Goal: Task Accomplishment & Management: Complete application form

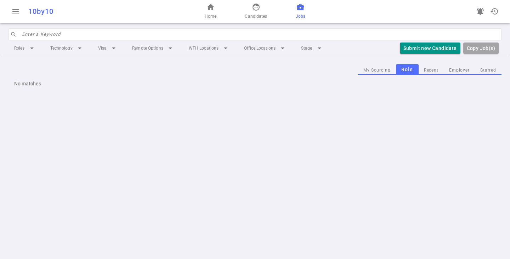
click at [432, 54] on div "Roles arrow_drop_down Technology arrow_drop_down Visa arrow_drop_down Remote Op…" at bounding box center [255, 48] width 493 height 16
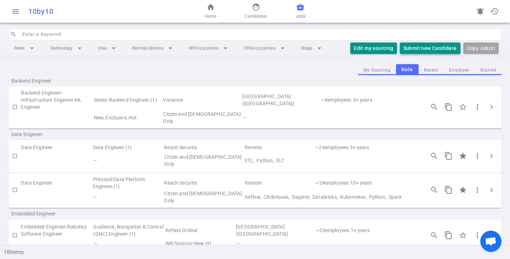
click at [427, 49] on button "Submit new Candidate" at bounding box center [430, 49] width 61 height 12
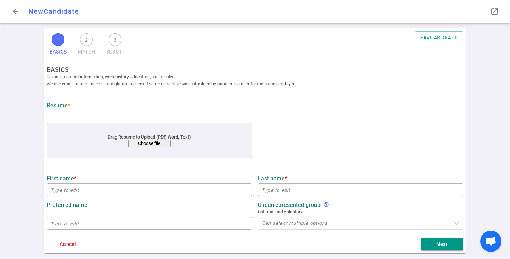
click at [135, 143] on button "Choose file" at bounding box center [149, 143] width 43 height 7
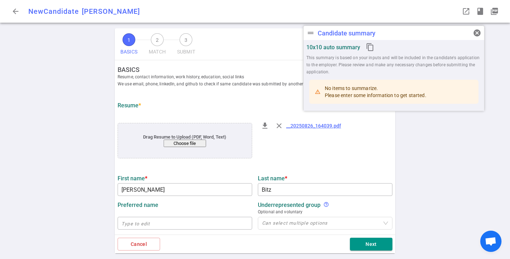
type input "[PERSON_NAME]"
type input "Bitz"
type input "[EMAIL_ADDRESS][DOMAIN_NAME]"
type input "[PHONE_NUMBER]"
type textarea "[URL][DOMAIN_NAME],[URL][DOMAIN_NAME],[DOMAIN_NAME]"
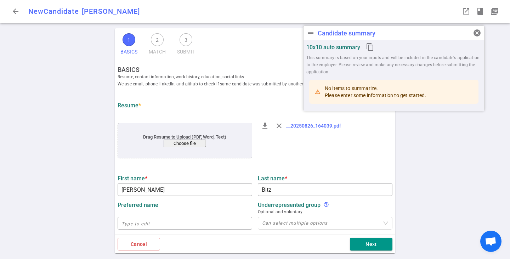
type textarea "Engineering Manager"
type input "5.8"
type input "Computer Science, Did"
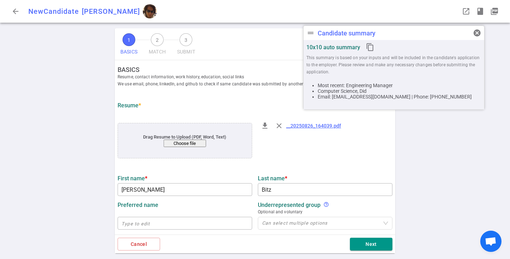
click at [180, 142] on button "Choose file" at bounding box center [185, 143] width 43 height 7
click at [478, 33] on span "cancel" at bounding box center [477, 33] width 9 height 9
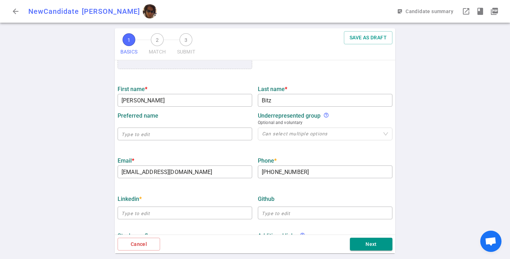
scroll to position [106, 0]
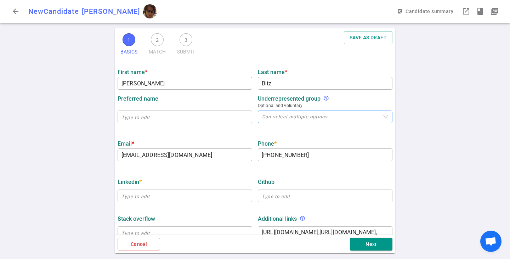
click at [286, 113] on div "Can select multiple options" at bounding box center [325, 117] width 135 height 13
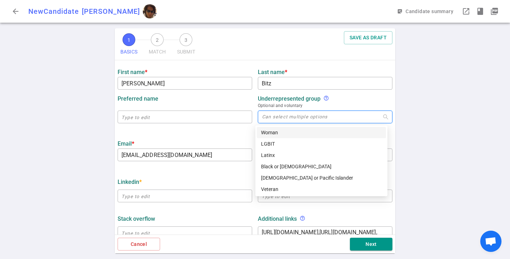
click at [84, 114] on div "1 BASICS 2 MATCH 3 SUBMIT SAVE AS DRAFT BASICS Resume, contact information, wor…" at bounding box center [255, 143] width 510 height 231
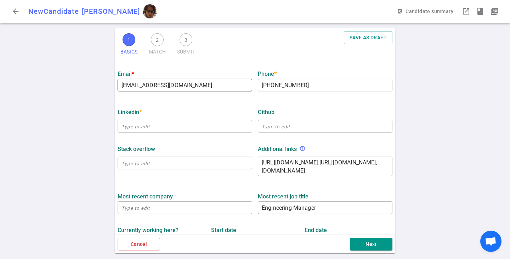
scroll to position [177, 0]
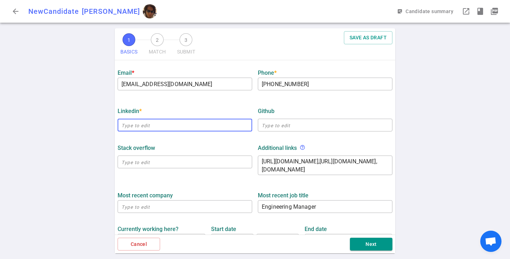
click at [163, 126] on input "text" at bounding box center [185, 124] width 135 height 11
paste input "[URL][DOMAIN_NAME]"
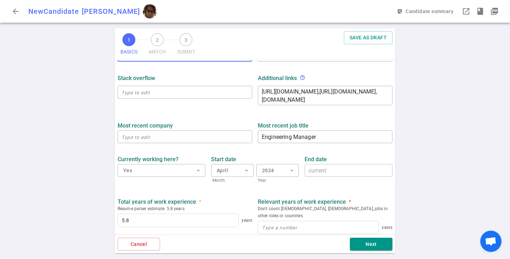
scroll to position [248, 0]
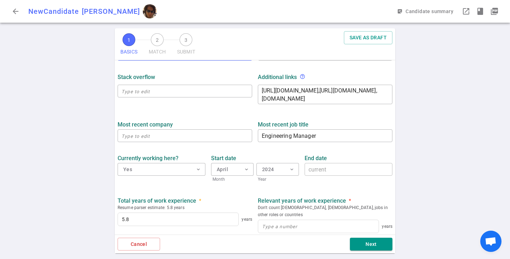
type input "[URL][DOMAIN_NAME]"
click at [211, 121] on div "Most recent company ​" at bounding box center [185, 129] width 140 height 25
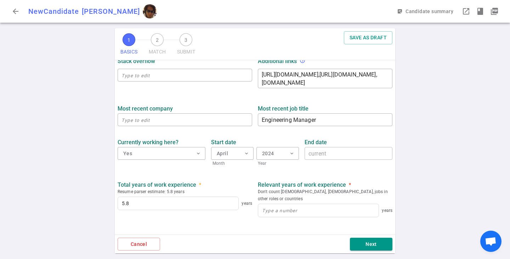
scroll to position [283, 0]
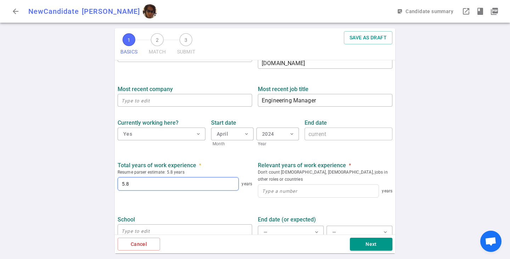
drag, startPoint x: 156, startPoint y: 188, endPoint x: 85, endPoint y: 187, distance: 70.9
click at [85, 187] on div "1 BASICS 2 MATCH 3 SUBMIT SAVE AS DRAFT BASICS Resume, contact information, wor…" at bounding box center [255, 143] width 510 height 231
click at [278, 183] on div "years" at bounding box center [325, 192] width 135 height 18
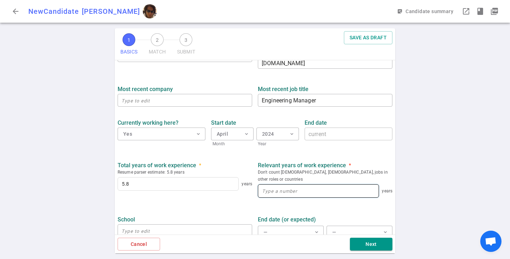
click at [281, 185] on input at bounding box center [318, 191] width 120 height 13
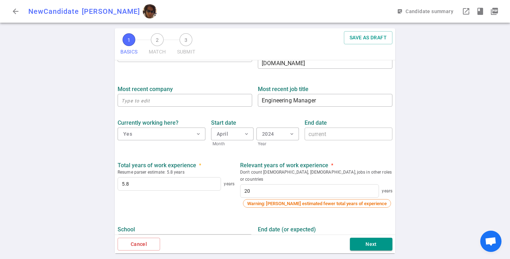
click at [237, 208] on ul "BASICS Resume, contact information, work history, education, social links We us…" at bounding box center [255, 35] width 281 height 516
click at [197, 197] on div "Total years of work experience * Resume parser estimate: 5.8 years 5.8 years" at bounding box center [176, 186] width 123 height 49
click at [172, 183] on input "5.8" at bounding box center [169, 184] width 103 height 13
click at [220, 196] on div "Total years of work experience * Resume parser estimate: 5.8 years 5.8 years" at bounding box center [176, 186] width 123 height 49
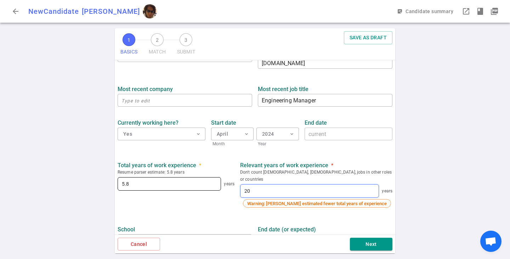
drag, startPoint x: 278, startPoint y: 187, endPoint x: 234, endPoint y: 186, distance: 44.0
click at [234, 186] on div "Total years of work experience * Resume parser estimate: 5.8 years 5.8 years Re…" at bounding box center [255, 184] width 281 height 57
type input "13"
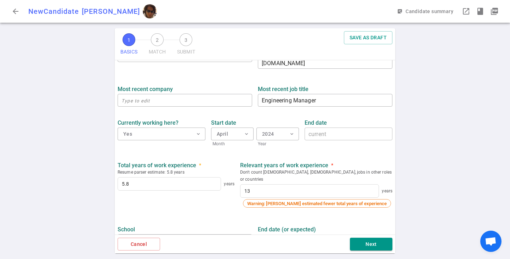
click at [204, 199] on div "Total years of work experience * Resume parser estimate: 5.8 years 5.8 years" at bounding box center [176, 186] width 123 height 49
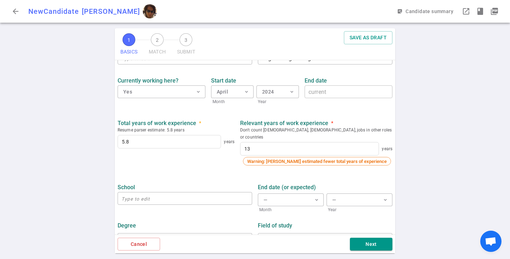
scroll to position [335, 0]
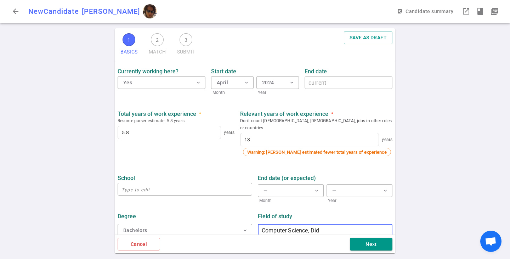
drag, startPoint x: 306, startPoint y: 224, endPoint x: 332, endPoint y: 227, distance: 25.4
click at [332, 227] on input "Computer Science, Did" at bounding box center [325, 230] width 135 height 11
type input "Computer Science"
click at [215, 204] on div "Degree Bachelors expand_more Field of study Computer Science ​" at bounding box center [255, 222] width 281 height 37
click at [362, 243] on button "Next" at bounding box center [371, 244] width 43 height 13
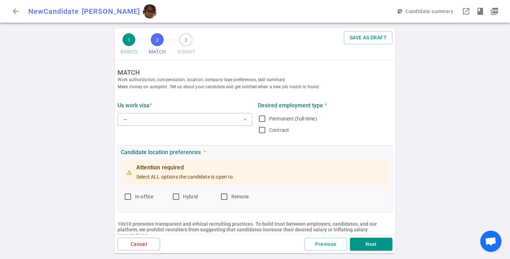
scroll to position [0, 0]
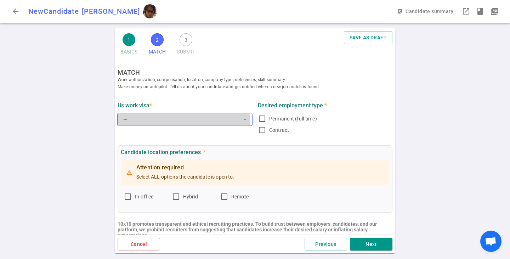
click at [145, 121] on button "— expand_more" at bounding box center [185, 119] width 135 height 13
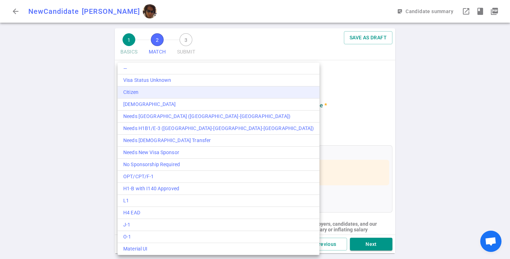
click at [134, 96] on li "Citizen" at bounding box center [219, 92] width 202 height 12
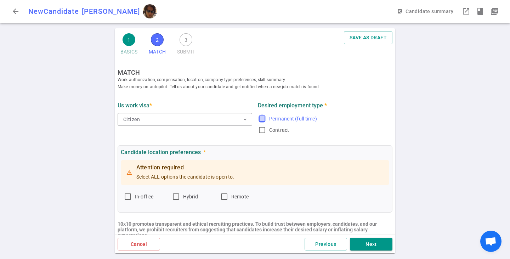
click at [263, 118] on input "Permanent (full-time)" at bounding box center [262, 118] width 9 height 9
checkbox input "true"
click at [181, 197] on label "Hybrid" at bounding box center [193, 196] width 43 height 11
click at [180, 197] on input "Hybrid" at bounding box center [176, 196] width 9 height 9
checkbox input "true"
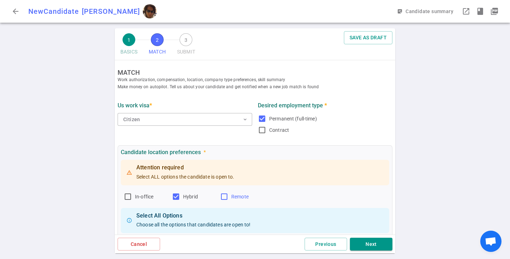
click at [229, 194] on label "Remote" at bounding box center [241, 196] width 43 height 11
click at [229, 194] on input "Remote" at bounding box center [224, 196] width 9 height 9
checkbox input "true"
click at [81, 198] on div "1 BASICS 2 MATCH 3 SUBMIT SAVE AS DRAFT MATCH Work authorization, compensation,…" at bounding box center [255, 143] width 510 height 231
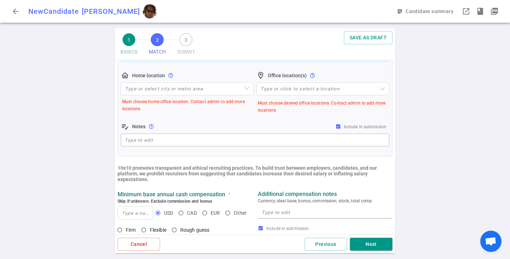
scroll to position [152, 0]
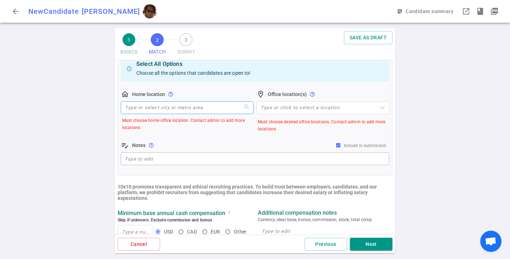
click at [168, 110] on input "search" at bounding box center [187, 108] width 124 height 12
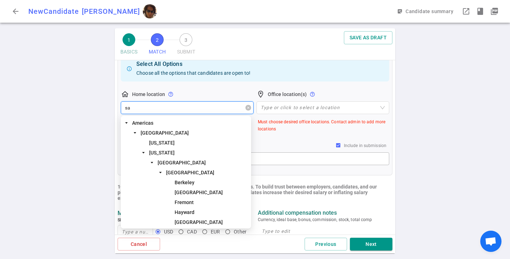
type input "san"
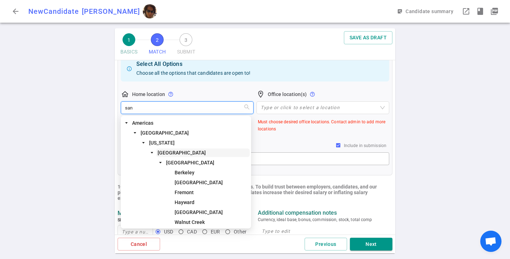
click at [163, 151] on span "[GEOGRAPHIC_DATA]" at bounding box center [182, 153] width 48 height 6
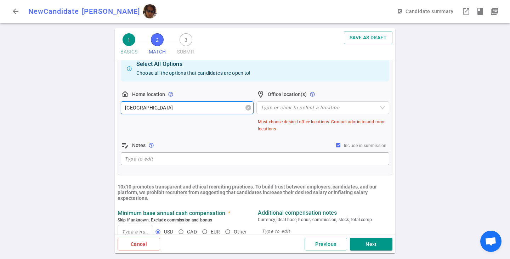
click at [215, 108] on span "[GEOGRAPHIC_DATA]" at bounding box center [187, 107] width 124 height 11
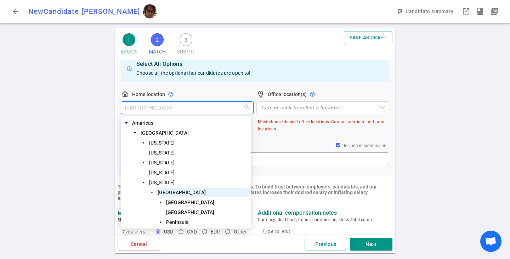
scroll to position [35, 0]
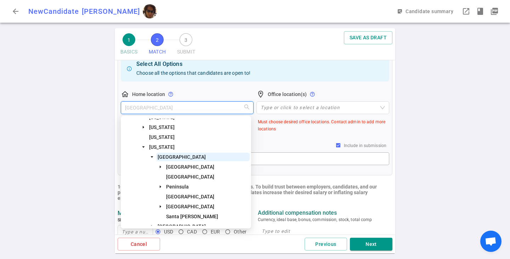
click at [191, 196] on span "[GEOGRAPHIC_DATA]" at bounding box center [190, 197] width 48 height 6
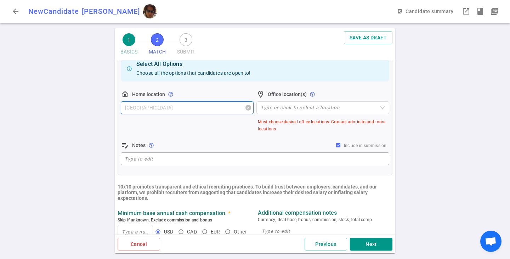
click at [176, 111] on span "[GEOGRAPHIC_DATA]" at bounding box center [187, 107] width 124 height 11
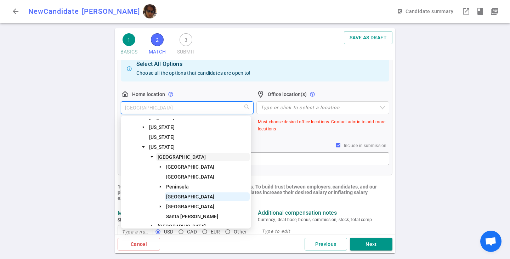
click at [169, 158] on span "[GEOGRAPHIC_DATA]" at bounding box center [182, 157] width 48 height 6
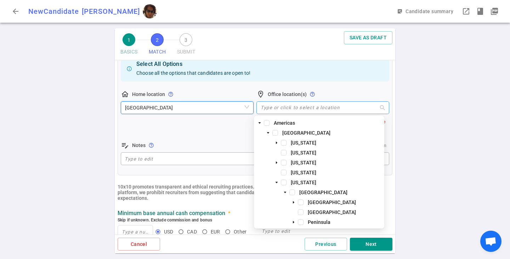
click at [276, 107] on div at bounding box center [319, 107] width 123 height 5
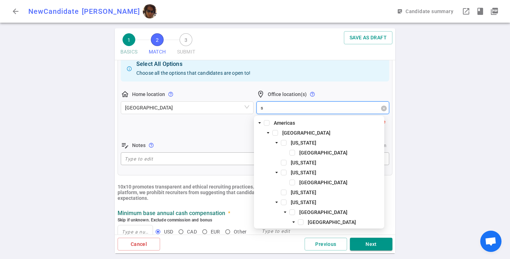
type input "sa"
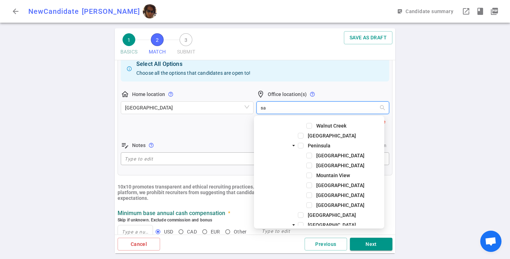
scroll to position [142, 0]
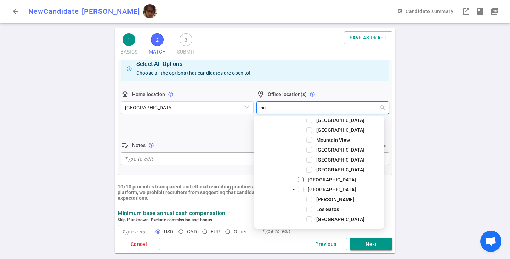
click at [301, 182] on span at bounding box center [301, 180] width 6 height 6
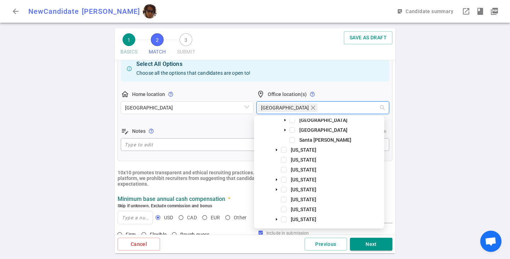
click at [82, 158] on div "1 BASICS 2 MATCH 3 SUBMIT SAVE AS DRAFT MATCH Work authorization, compensation,…" at bounding box center [255, 143] width 510 height 231
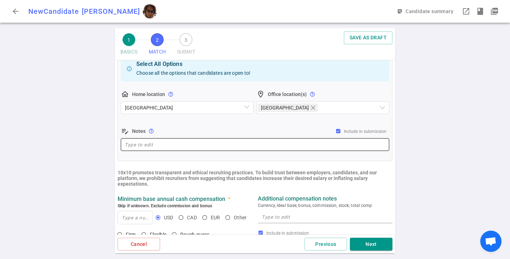
click at [173, 145] on textarea at bounding box center [255, 145] width 261 height 8
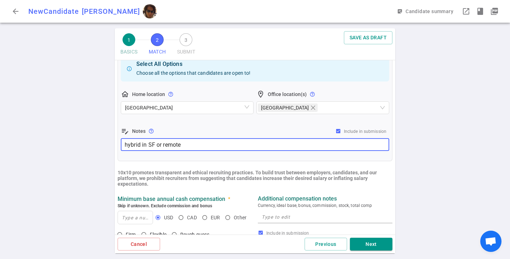
type textarea "hybrid in SF or remote"
click at [81, 152] on div "1 BASICS 2 MATCH 3 SUBMIT SAVE AS DRAFT MATCH Work authorization, compensation,…" at bounding box center [255, 143] width 510 height 231
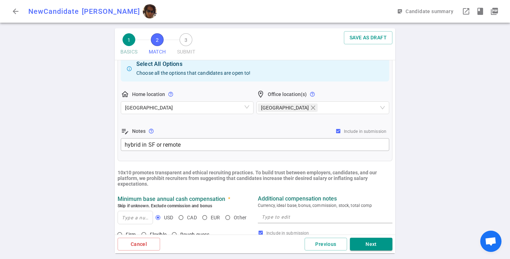
scroll to position [223, 0]
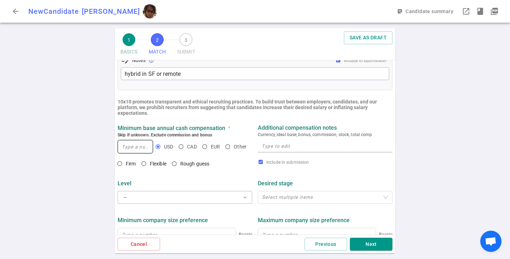
click at [132, 147] on input at bounding box center [135, 146] width 35 height 13
type input "275,000"
click at [270, 146] on textarea at bounding box center [325, 146] width 127 height 8
type textarea "~"
click at [142, 164] on input "Flexible" at bounding box center [144, 164] width 12 height 12
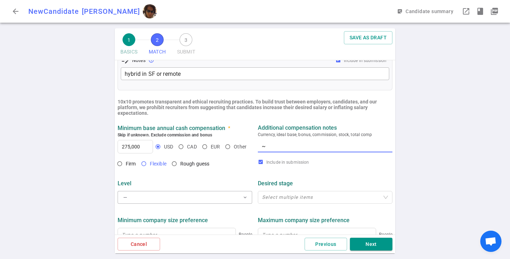
radio input "true"
click at [274, 150] on textarea "~" at bounding box center [325, 146] width 127 height 8
type textarea "~275K base + equity, some flex"
click at [187, 180] on div "Level" at bounding box center [185, 183] width 135 height 13
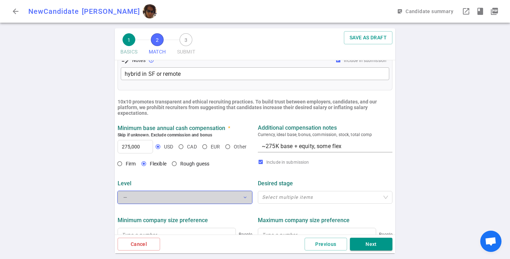
click at [187, 201] on button "— expand_more" at bounding box center [185, 197] width 135 height 13
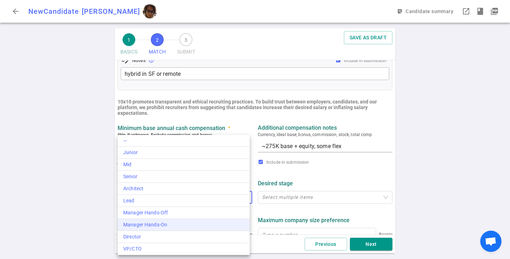
click at [153, 222] on div "Manager Hands-On" at bounding box center [183, 224] width 121 height 7
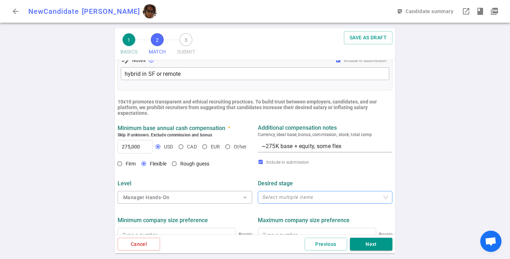
click at [283, 203] on div "Select multiple items" at bounding box center [325, 197] width 135 height 13
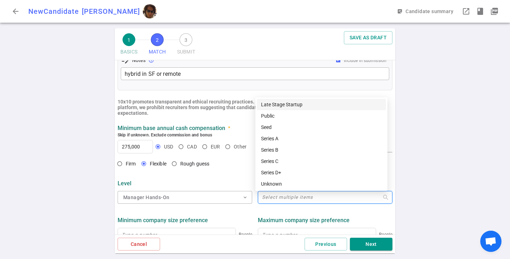
click at [232, 180] on div "Level" at bounding box center [185, 183] width 135 height 13
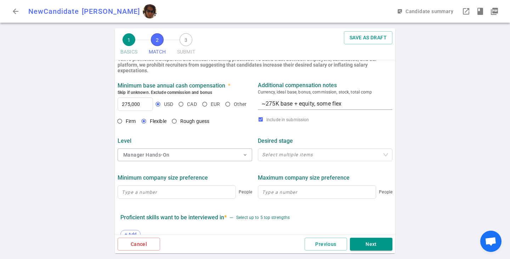
scroll to position [329, 0]
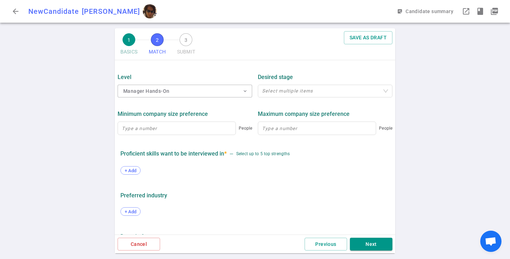
click at [143, 15] on img at bounding box center [150, 11] width 14 height 14
click at [289, 90] on div at bounding box center [321, 91] width 124 height 5
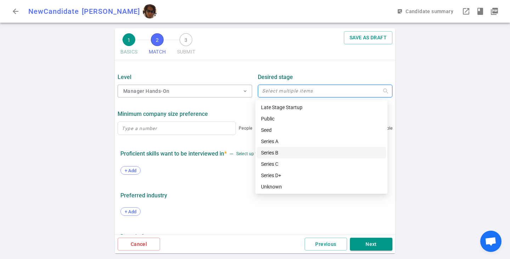
click at [279, 156] on div "Series B" at bounding box center [321, 153] width 121 height 8
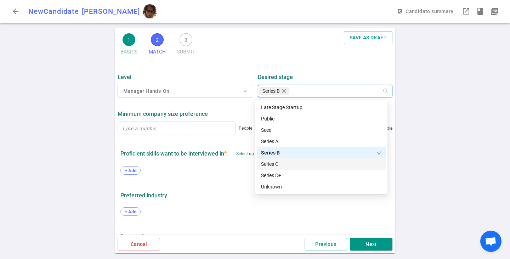
click at [279, 163] on div "Series C" at bounding box center [321, 164] width 121 height 8
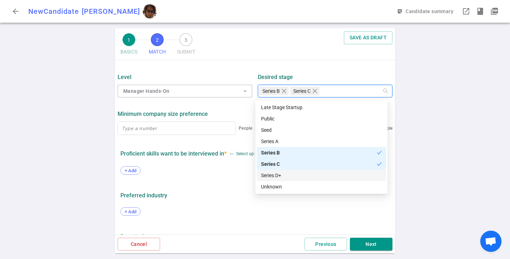
click at [278, 176] on div "Series D+" at bounding box center [321, 175] width 121 height 8
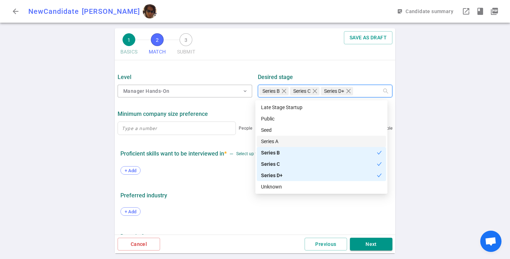
click at [270, 142] on div "Series A" at bounding box center [321, 141] width 121 height 8
click at [274, 106] on div "Late Stage Startup" at bounding box center [321, 107] width 121 height 8
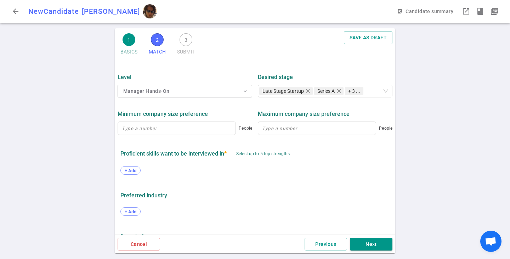
click at [187, 150] on div "Proficient skills want to be interviewed in * — Select up to 5 top strengths" at bounding box center [254, 154] width 269 height 13
click at [182, 129] on input at bounding box center [177, 128] width 118 height 13
click at [133, 171] on span "+ Add" at bounding box center [130, 170] width 17 height 5
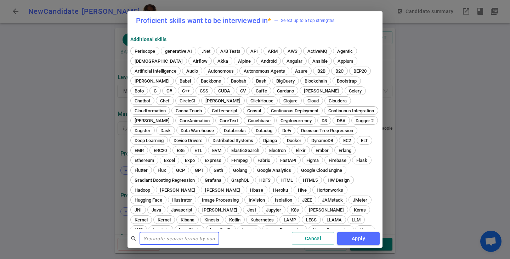
type input "["
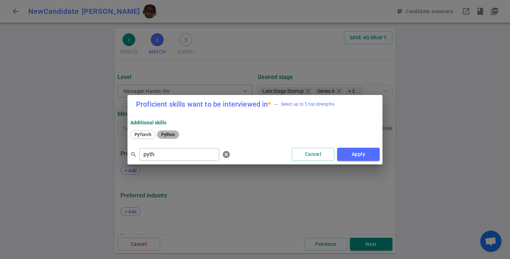
click at [177, 133] on span "Python" at bounding box center [168, 134] width 19 height 5
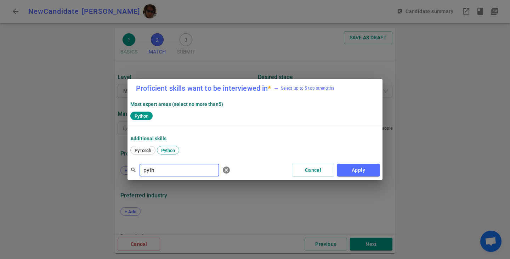
drag, startPoint x: 118, startPoint y: 170, endPoint x: 112, endPoint y: 170, distance: 6.0
click at [112, 170] on div "Proficient skills want to be interviewed in * — Select up to 5 top strengths Mo…" at bounding box center [255, 129] width 510 height 259
type input "aws"
click at [146, 151] on span "AWS" at bounding box center [139, 150] width 15 height 5
click at [371, 170] on button "Apply" at bounding box center [358, 170] width 43 height 13
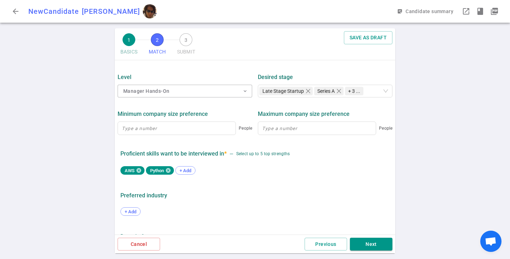
click at [433, 146] on div "1 BASICS 2 MATCH 3 SUBMIT SAVE AS DRAFT MATCH Work authorization, compensation,…" at bounding box center [255, 143] width 510 height 231
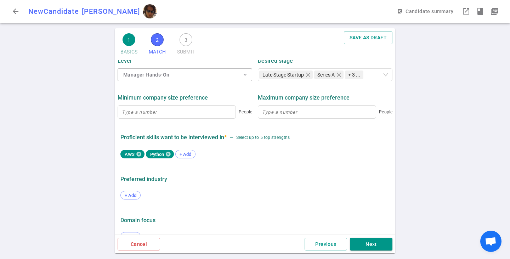
scroll to position [361, 0]
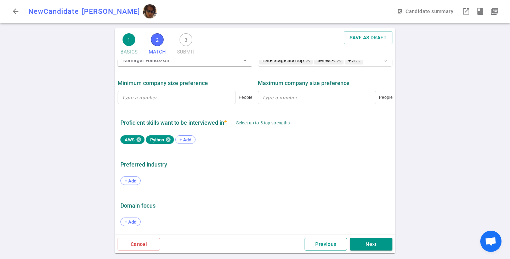
click at [315, 243] on button "Previous" at bounding box center [326, 244] width 43 height 13
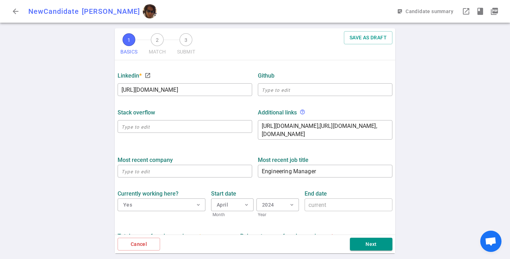
scroll to position [335, 0]
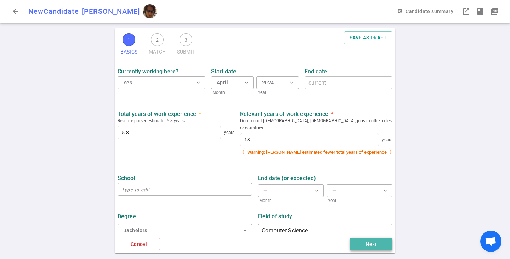
click at [366, 245] on button "Next" at bounding box center [371, 244] width 43 height 13
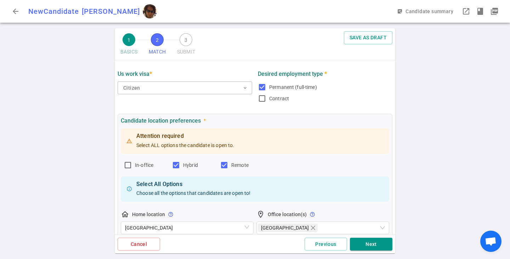
scroll to position [106, 0]
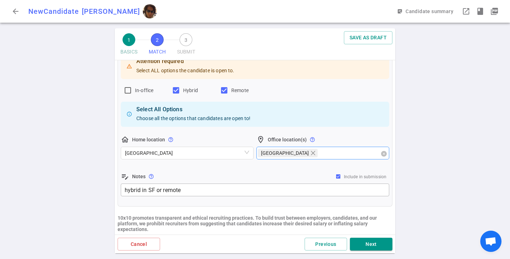
click at [320, 152] on div "[GEOGRAPHIC_DATA]" at bounding box center [319, 153] width 123 height 10
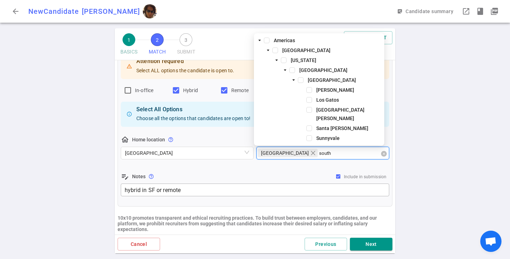
type input "south"
click at [302, 80] on span at bounding box center [301, 80] width 6 height 6
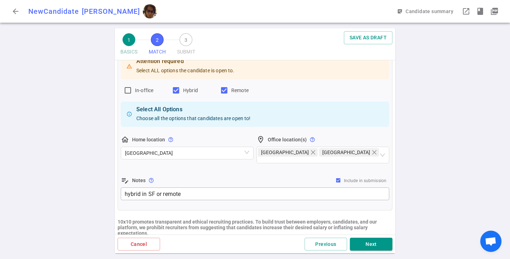
click at [432, 128] on div "1 BASICS 2 MATCH 3 SUBMIT SAVE AS DRAFT MATCH Work authorization, compensation,…" at bounding box center [255, 143] width 510 height 231
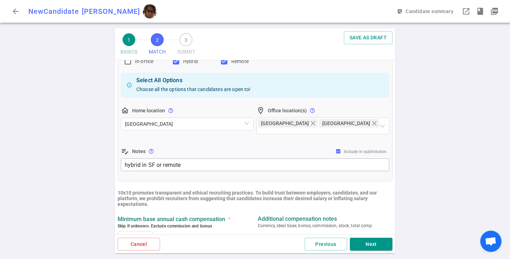
scroll to position [213, 0]
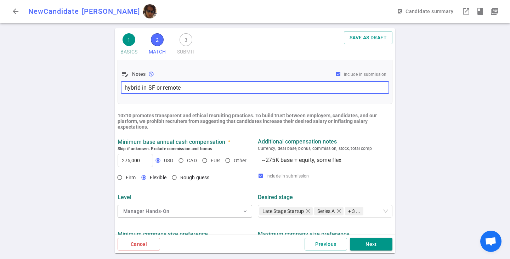
click at [152, 84] on textarea "hybrid in SF or remote" at bounding box center [255, 88] width 261 height 8
click at [155, 84] on textarea "hybrid in SF or remote" at bounding box center [255, 88] width 261 height 8
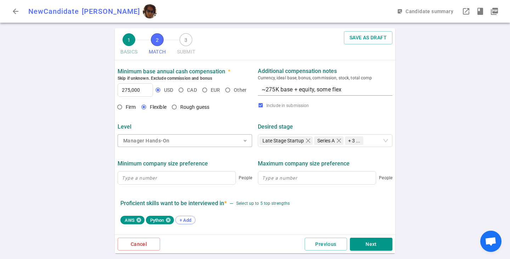
scroll to position [283, 0]
type textarea "based in [GEOGRAPHIC_DATA], hybrid in the [GEOGRAPHIC_DATA] or remote"
click at [235, 116] on div "Level Manager Hands-On expand_more Desired stage Late Stage Startup Series A Se…" at bounding box center [255, 132] width 281 height 37
click at [277, 85] on textarea "~275K base + equity, some flex" at bounding box center [325, 89] width 127 height 8
drag, startPoint x: 277, startPoint y: 87, endPoint x: 252, endPoint y: 88, distance: 24.4
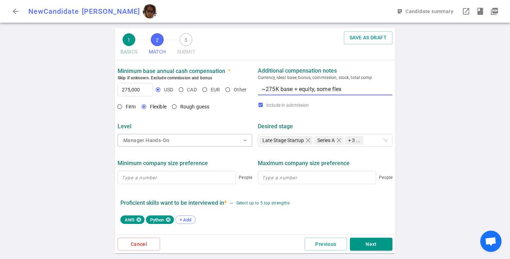
click at [252, 88] on div "Minimum base annual cash compensation * Skip if unknown. Exclude commission and…" at bounding box center [255, 81] width 281 height 39
click at [65, 133] on div "1 BASICS 2 MATCH 3 SUBMIT SAVE AS DRAFT MATCH Work authorization, compensation,…" at bounding box center [255, 143] width 510 height 231
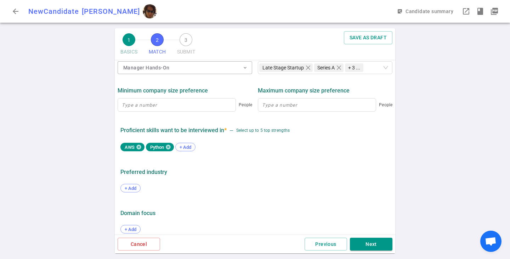
scroll to position [361, 0]
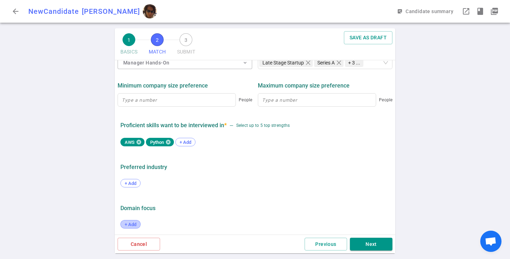
click at [134, 222] on span "+ Add" at bounding box center [130, 224] width 17 height 5
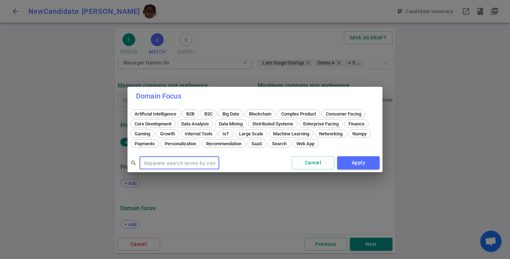
click at [79, 184] on div "Domain Focus Artificial Intelligence B2B B2C Big Data Blockchain Complex Produc…" at bounding box center [255, 129] width 510 height 259
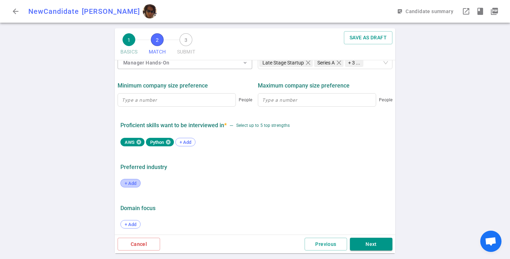
click at [126, 181] on span "+ Add" at bounding box center [130, 183] width 17 height 5
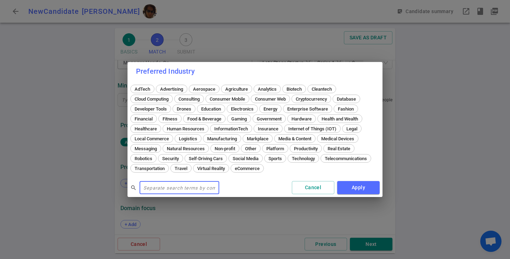
click at [97, 157] on div "Preferred Industry AdTech Advertising Aerospace Agriculture Analytics Biotech C…" at bounding box center [255, 129] width 510 height 259
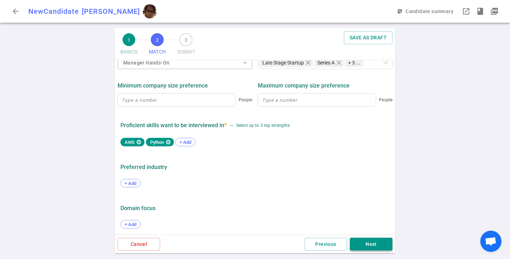
click at [372, 243] on button "Next" at bounding box center [371, 244] width 43 height 13
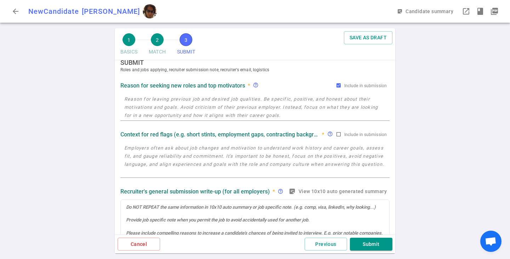
scroll to position [0, 0]
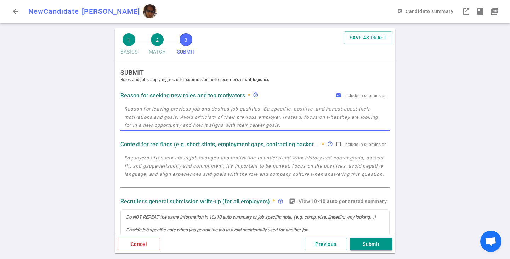
click at [202, 116] on textarea at bounding box center [254, 117] width 261 height 24
paste textarea "only interested in startups - a good mix of people mgmt/execution/proj mgmt and…"
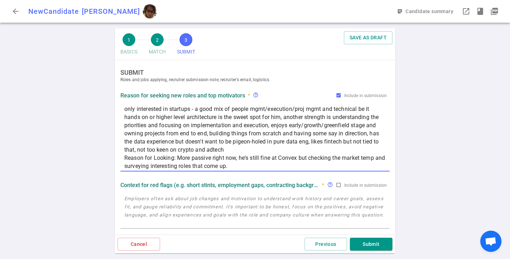
click at [224, 112] on textarea "only interested in startups - a good mix of people mgmt/execution/proj mgmt and…" at bounding box center [254, 137] width 261 height 65
click at [165, 126] on textarea "only interested in startups - a good mix of people mgmt/execution/proj mgmt and…" at bounding box center [254, 137] width 261 height 65
click at [263, 131] on textarea "only interested in startups - a good mix of people mgmt/execution/proj mgmt and…" at bounding box center [254, 137] width 261 height 65
drag, startPoint x: 235, startPoint y: 128, endPoint x: 243, endPoint y: 145, distance: 18.9
click at [243, 145] on textarea "only interested in startups - a good mix of people mgmt/execution/proj mgmt and…" at bounding box center [254, 137] width 261 height 65
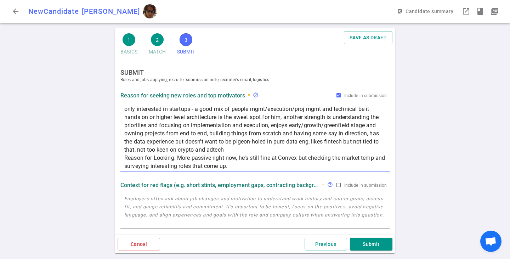
click at [243, 145] on textarea "only interested in startups - a good mix of people mgmt/execution/proj mgmt and…" at bounding box center [254, 137] width 261 height 65
click at [317, 147] on textarea "only interested in startups - a good mix of people mgmt/execution/proj mgmt and…" at bounding box center [254, 137] width 261 height 65
drag, startPoint x: 278, startPoint y: 150, endPoint x: 329, endPoint y: 159, distance: 51.6
click at [321, 142] on textarea "only interested in startups - a good mix of people mgmt/execution/proj mgmt and…" at bounding box center [254, 137] width 261 height 65
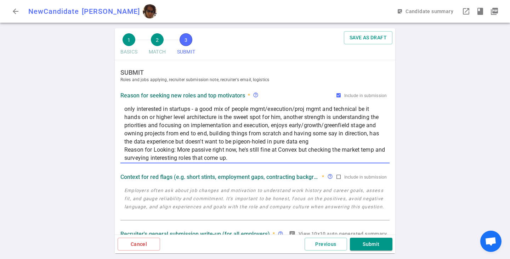
click at [230, 131] on textarea "only interested in startups - a good mix of people mgmt/execution/proj mgmt and…" at bounding box center [254, 133] width 261 height 57
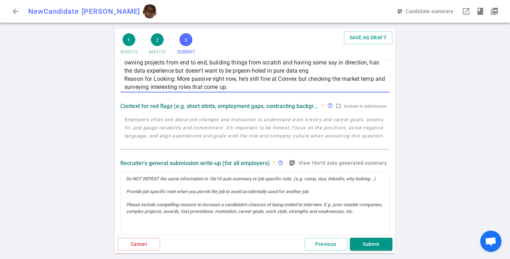
scroll to position [71, 0]
type textarea "only interested in startups - a good mix of people mgmt/execution/proj mgmt and…"
click at [162, 124] on textarea at bounding box center [254, 131] width 261 height 33
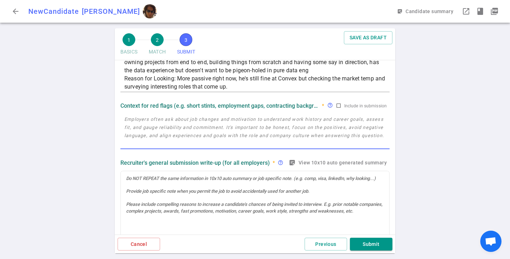
click at [41, 138] on div "1 BASICS 2 MATCH 3 SUBMIT SAVE AS DRAFT SUBMIT Roles and jobs applying, recruit…" at bounding box center [255, 143] width 510 height 231
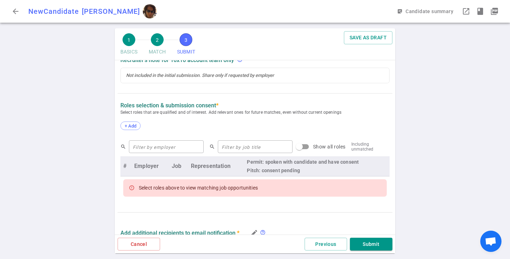
scroll to position [284, 0]
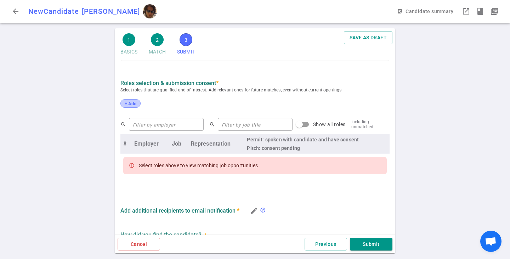
click at [132, 107] on div "+ Add" at bounding box center [130, 103] width 20 height 9
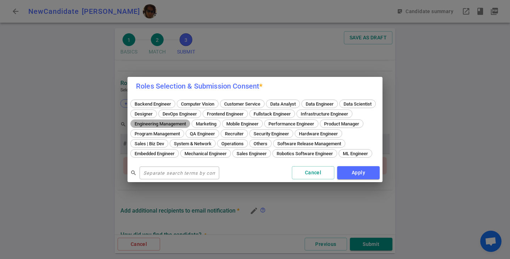
click at [188, 121] on span "Engineering Management" at bounding box center [160, 123] width 56 height 5
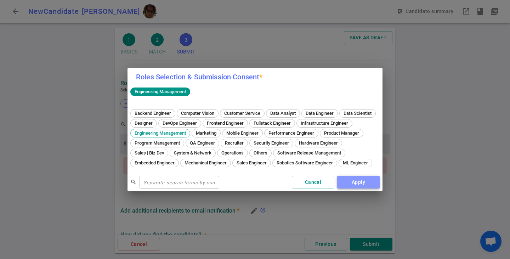
click at [357, 187] on button "Apply" at bounding box center [358, 182] width 43 height 13
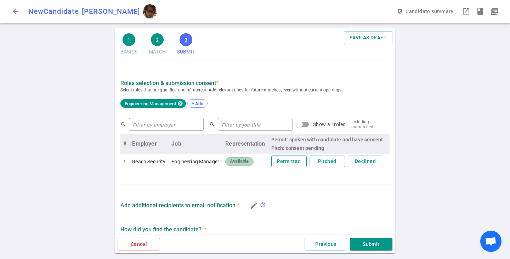
click at [281, 161] on button "Permitted" at bounding box center [288, 162] width 35 height 12
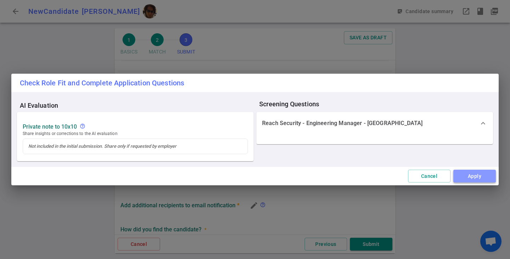
click at [471, 175] on button "Apply" at bounding box center [475, 176] width 43 height 13
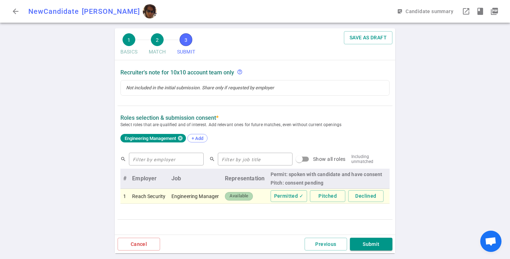
scroll to position [247, 0]
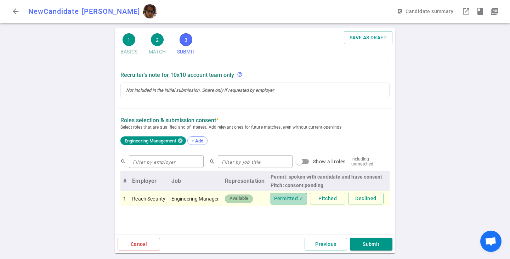
click at [286, 198] on button "Permitted ✓" at bounding box center [289, 199] width 36 height 12
click at [286, 198] on button "Permitted" at bounding box center [288, 199] width 35 height 12
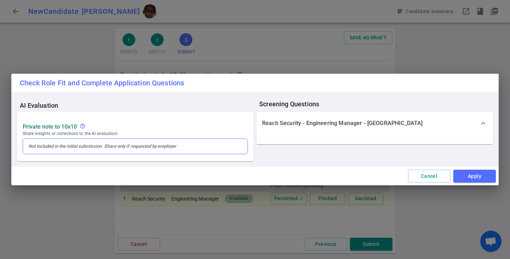
click at [128, 150] on div at bounding box center [135, 146] width 225 height 15
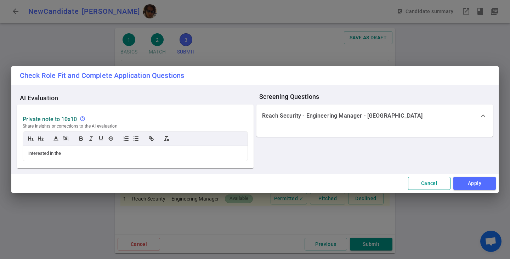
click at [424, 181] on button "Cancel" at bounding box center [429, 183] width 43 height 13
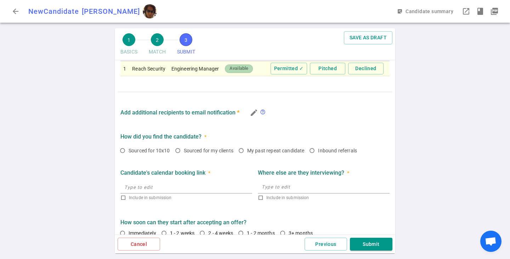
scroll to position [388, 0]
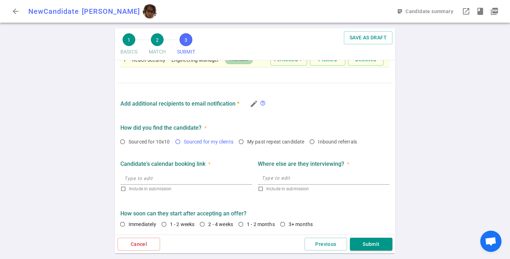
click at [184, 143] on span "Sourced for my clients" at bounding box center [209, 142] width 50 height 6
click at [184, 143] on input "Sourced for my clients" at bounding box center [178, 142] width 12 height 12
radio input "true"
click at [204, 224] on input "2 - 4 weeks" at bounding box center [202, 224] width 12 height 12
radio input "true"
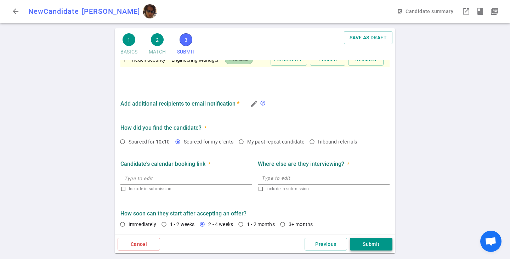
click at [370, 243] on button "Submit" at bounding box center [371, 244] width 43 height 13
type textarea "only interested in startups - a good mix of people mgmt/execution/proj mgmt and…"
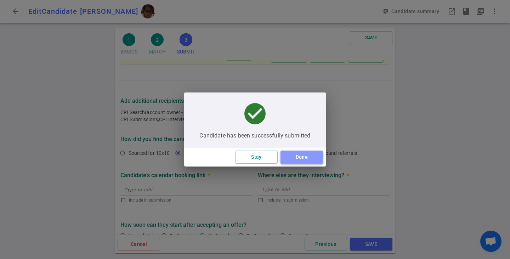
click at [297, 158] on button "Done" at bounding box center [302, 157] width 43 height 13
